Goal: Find specific page/section

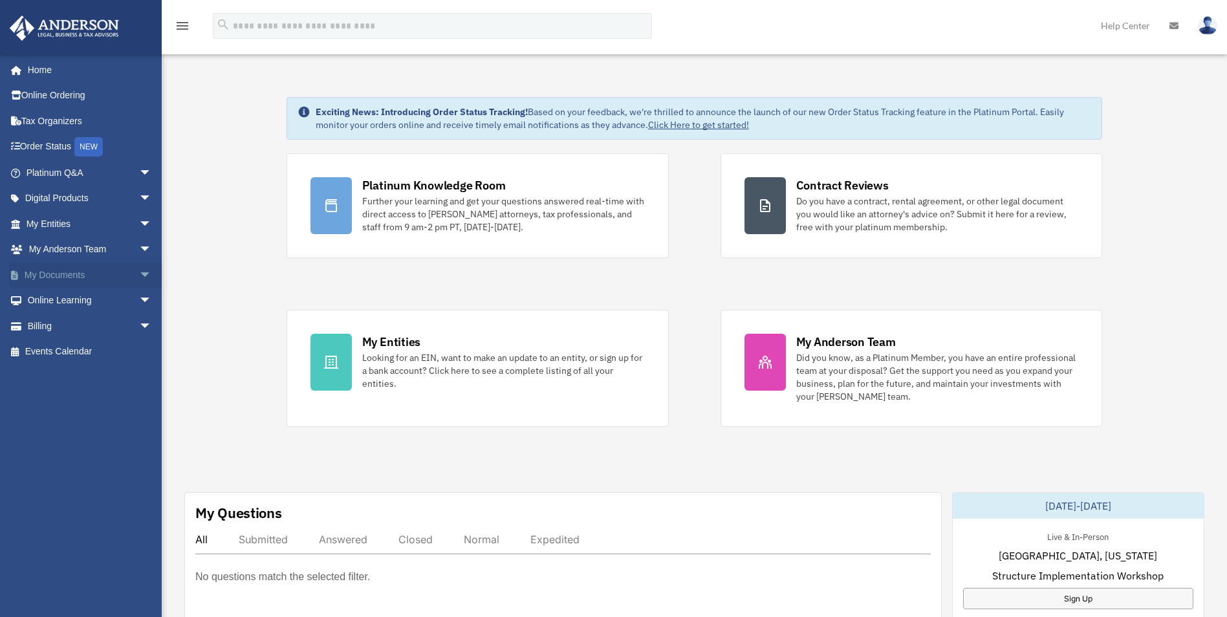
click at [139, 275] on span "arrow_drop_down" at bounding box center [152, 275] width 26 height 27
click at [139, 428] on span "arrow_drop_down" at bounding box center [152, 428] width 26 height 27
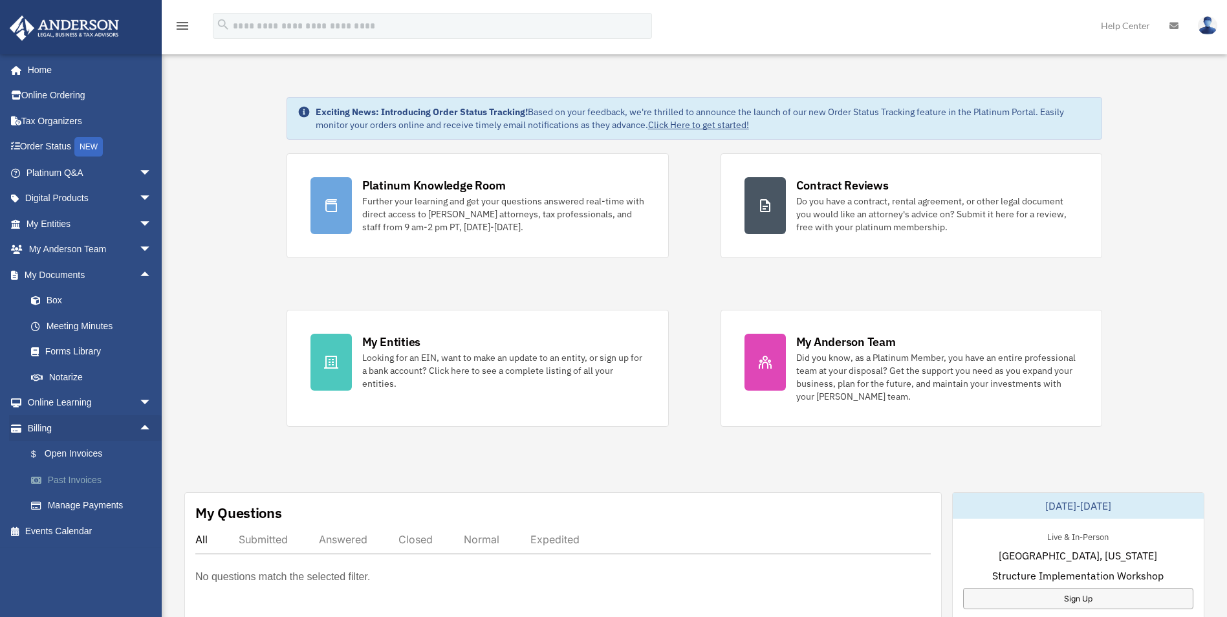
click at [71, 479] on link "Past Invoices" at bounding box center [94, 480] width 153 height 26
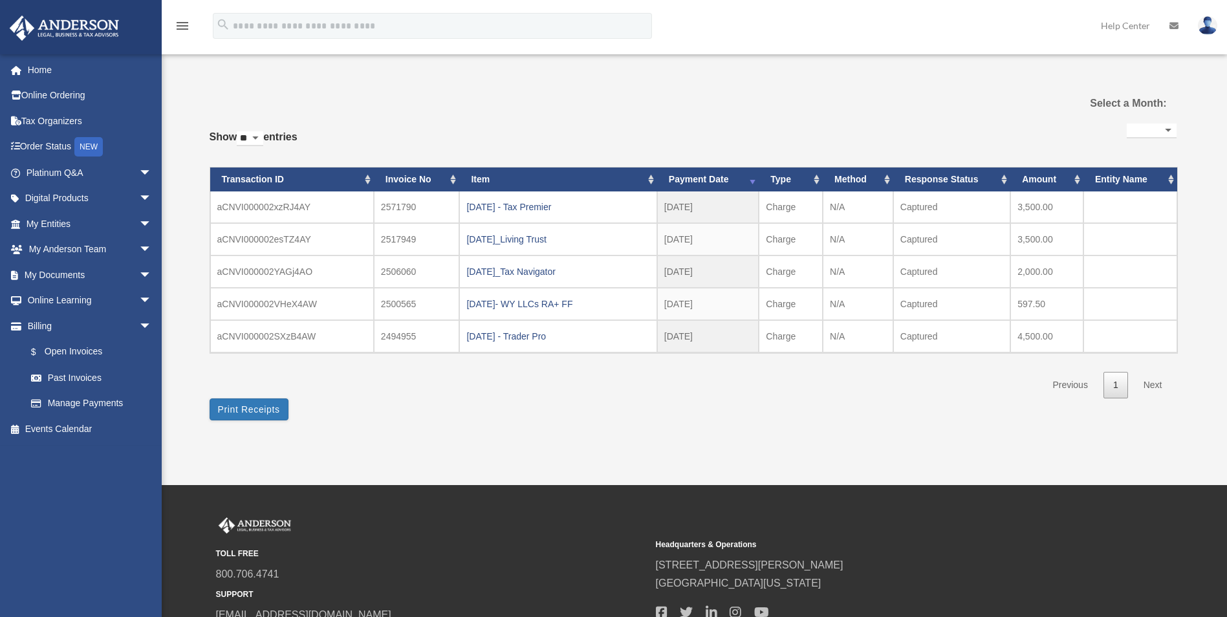
select select
click at [554, 209] on div "[DATE] - Tax Premier" at bounding box center [557, 207] width 183 height 18
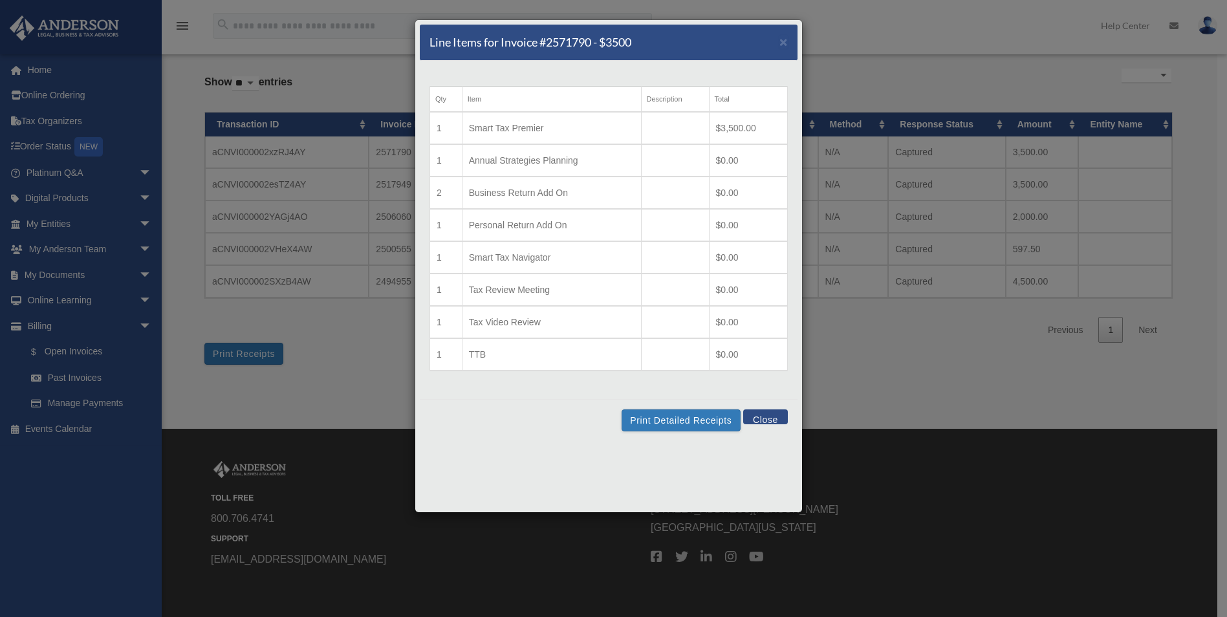
scroll to position [109, 0]
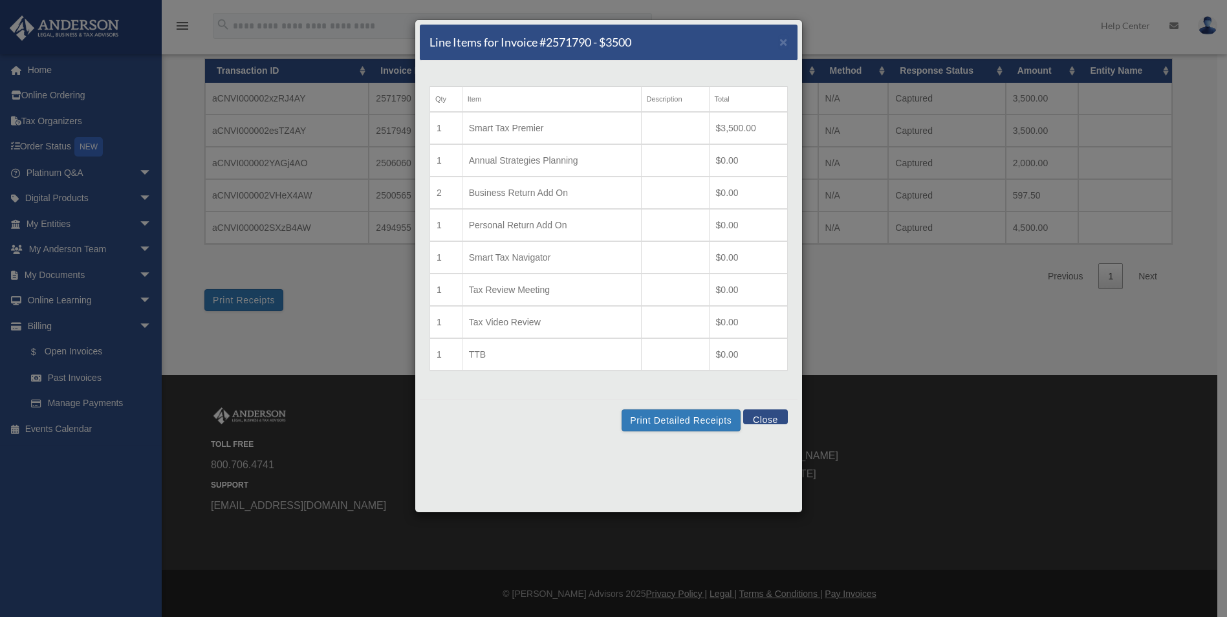
click at [768, 418] on button "Close" at bounding box center [765, 416] width 45 height 15
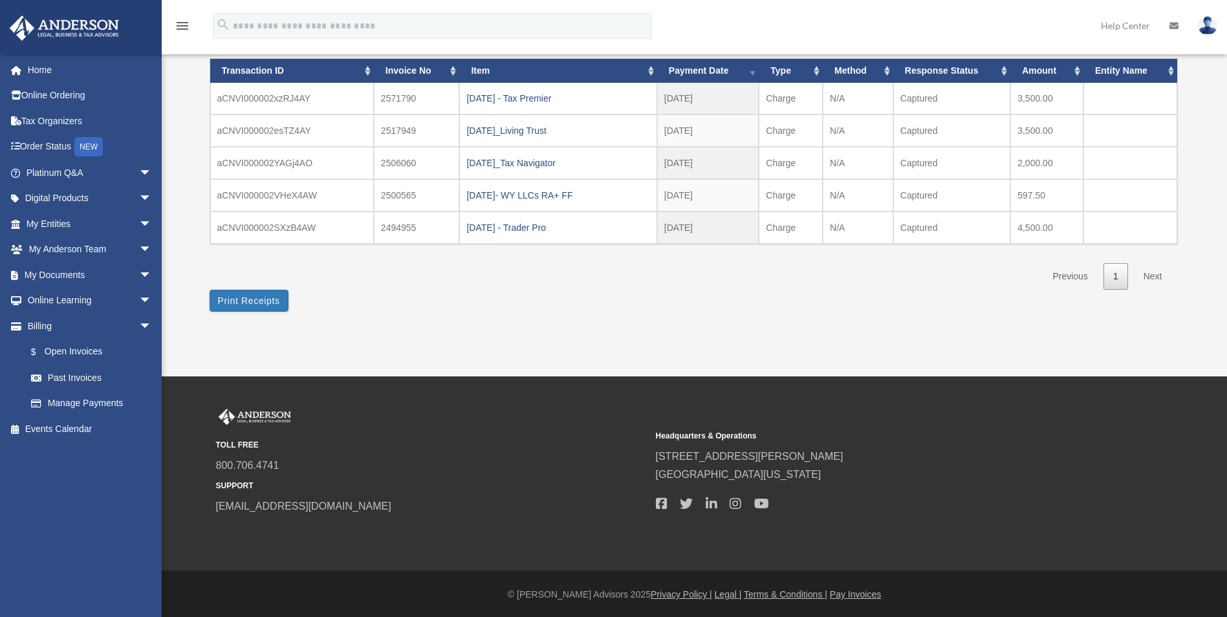
scroll to position [0, 0]
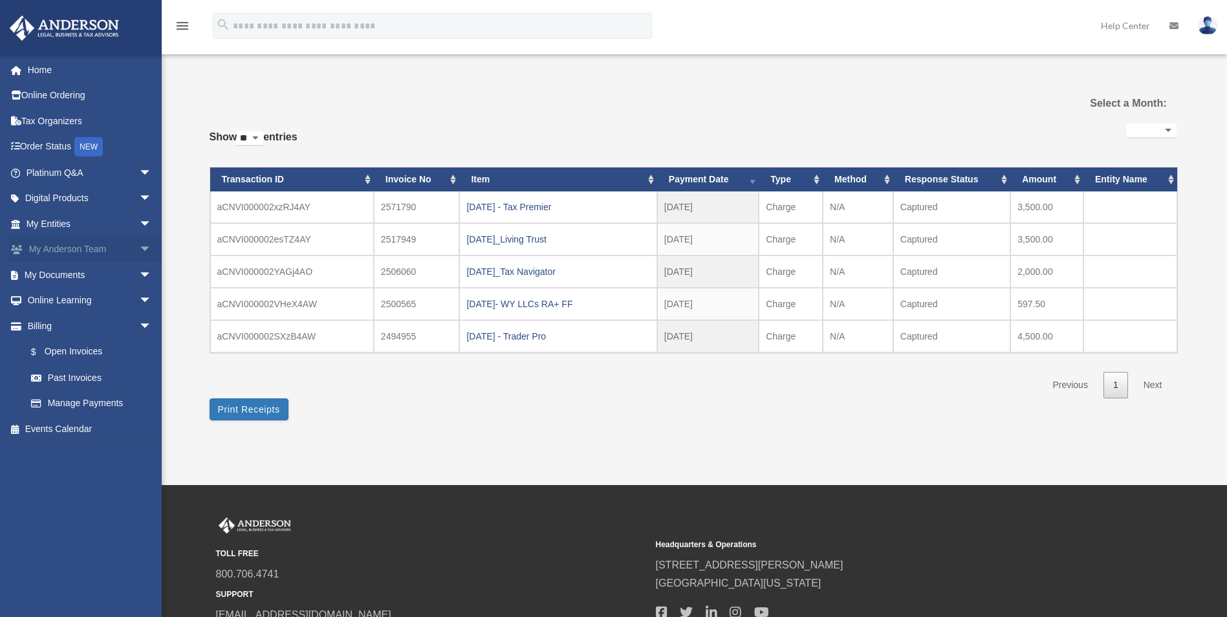
click at [139, 248] on span "arrow_drop_down" at bounding box center [152, 250] width 26 height 27
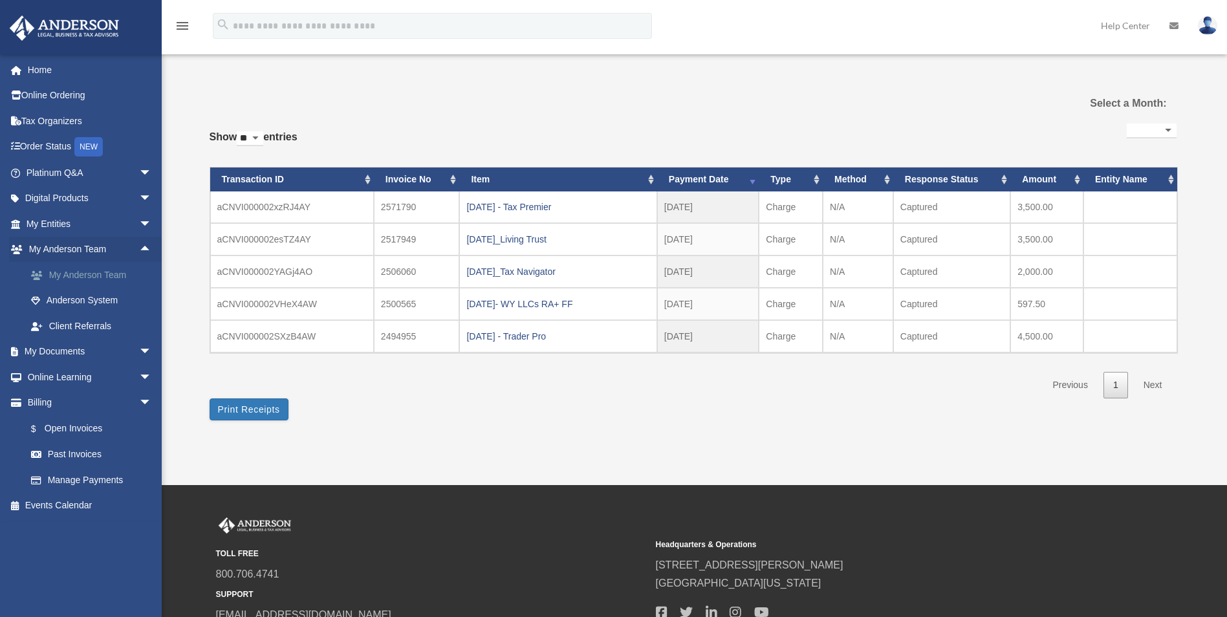
click at [102, 272] on link "My Anderson Team" at bounding box center [94, 275] width 153 height 26
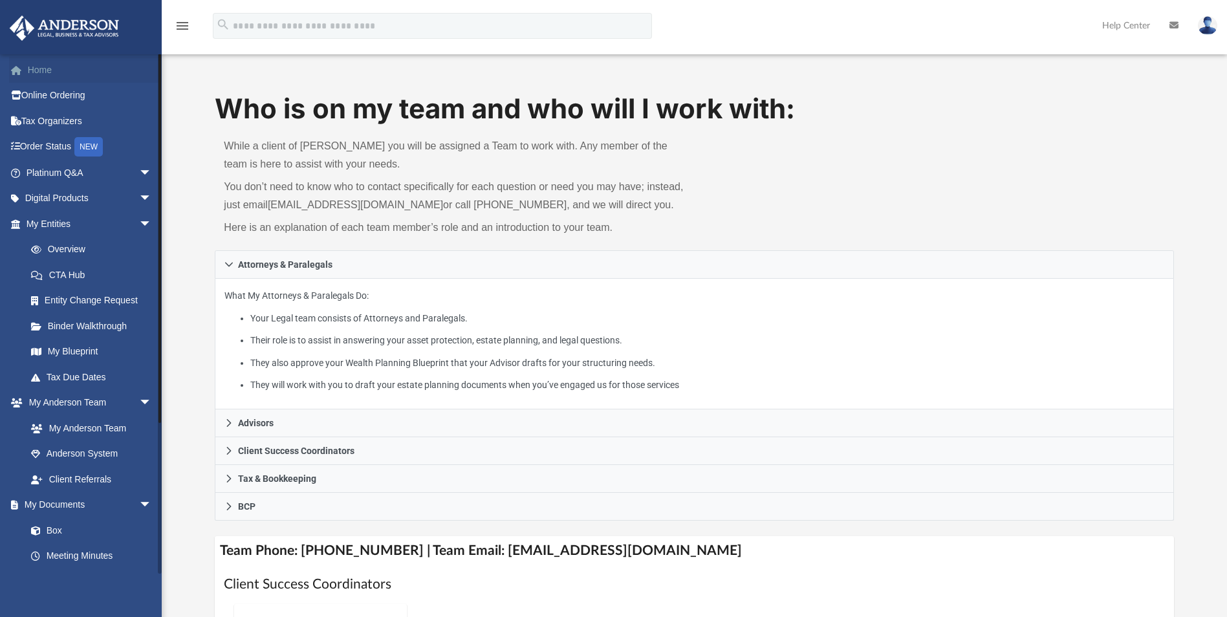
click at [39, 73] on link "Home" at bounding box center [90, 70] width 162 height 26
